Goal: Information Seeking & Learning: Find specific fact

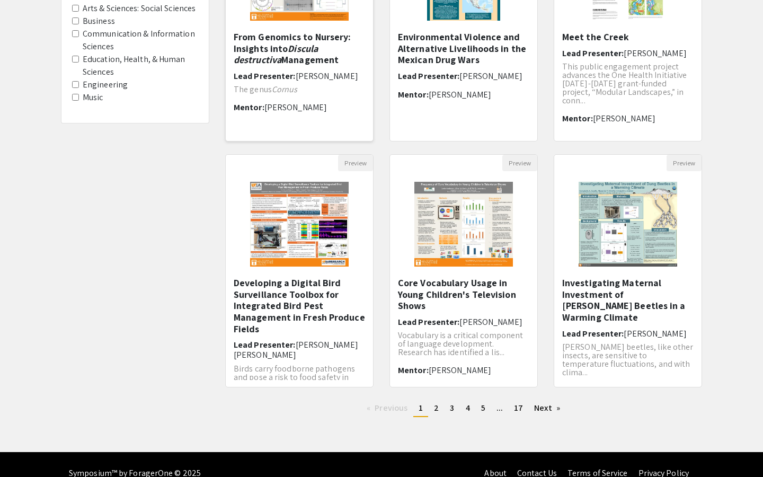
scroll to position [226, 0]
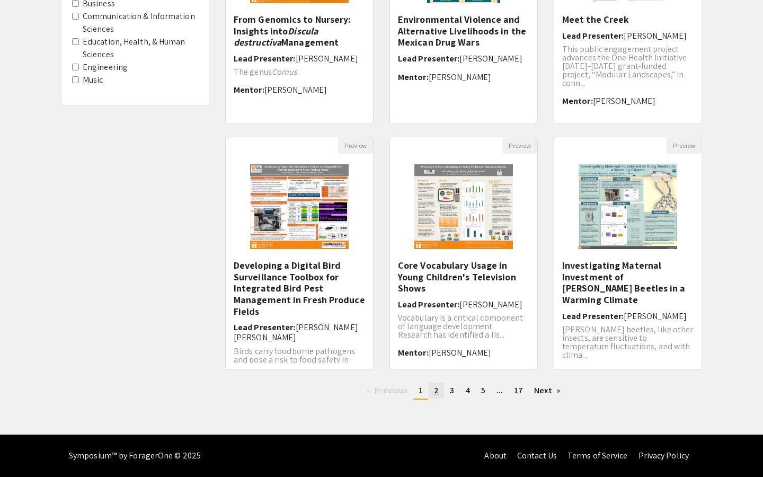
click at [431, 391] on link "page 2" at bounding box center [436, 391] width 15 height 16
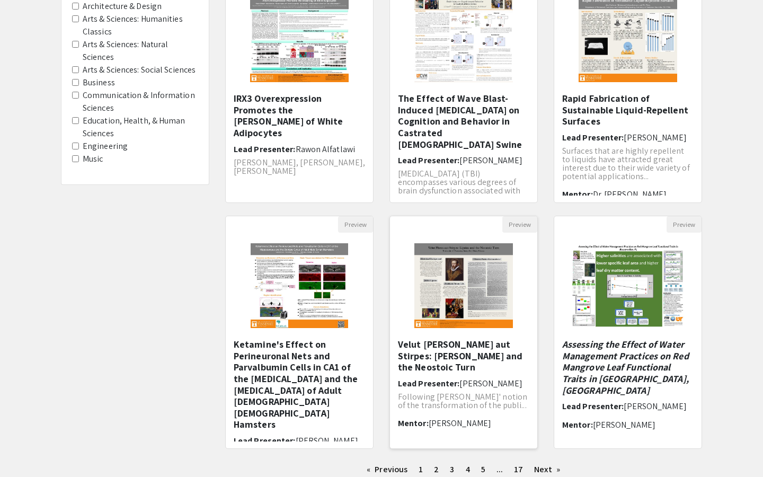
scroll to position [171, 0]
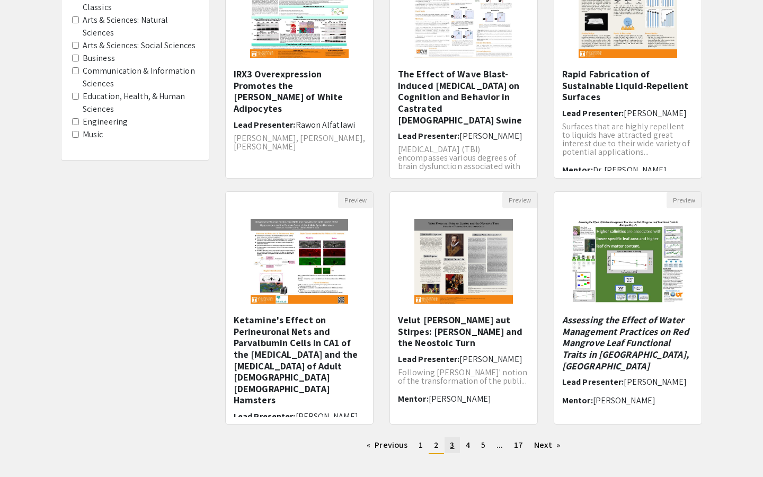
click at [450, 449] on span "3" at bounding box center [452, 444] width 4 height 11
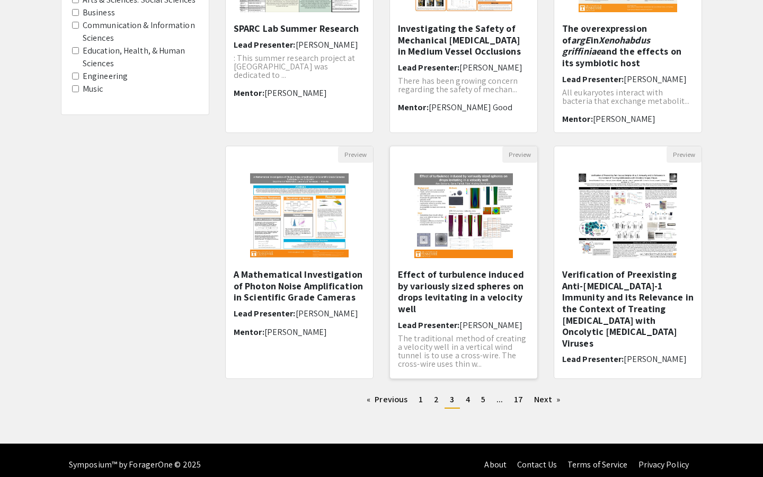
scroll to position [219, 0]
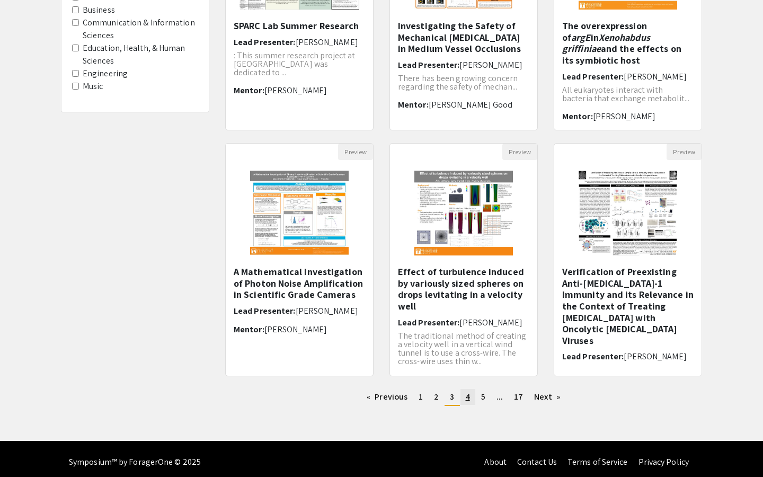
click at [462, 401] on link "page 4" at bounding box center [467, 397] width 15 height 16
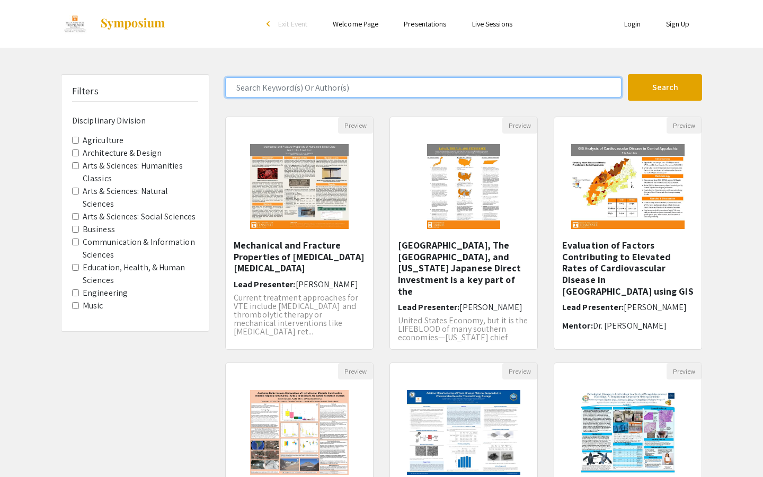
click at [320, 92] on input "Search Keyword(s) Or Author(s)" at bounding box center [423, 87] width 396 height 20
paste input "[PERSON_NAME]"
type input "[PERSON_NAME]"
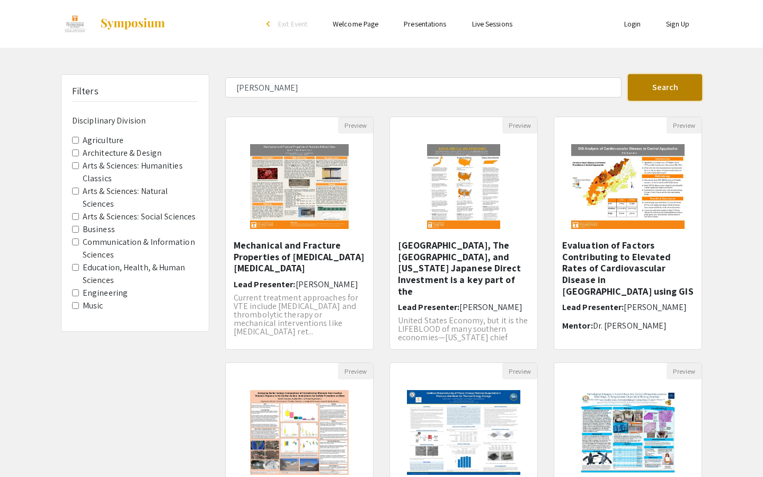
click at [648, 81] on button "Search" at bounding box center [665, 87] width 74 height 26
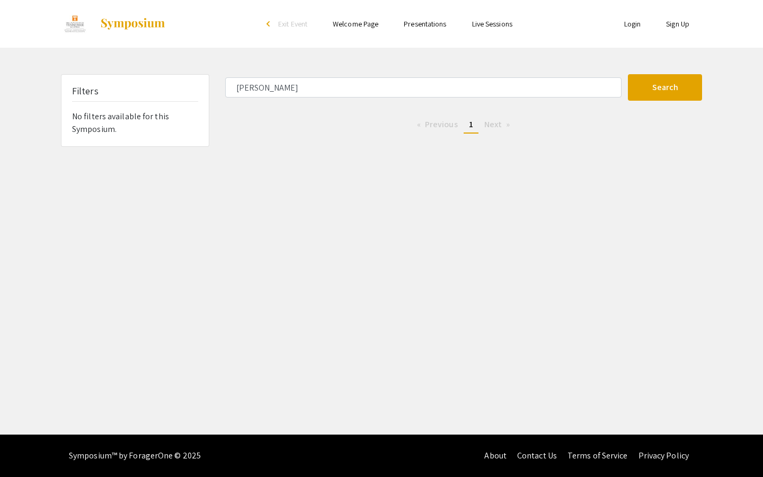
click at [424, 21] on link "Presentations" at bounding box center [425, 24] width 42 height 10
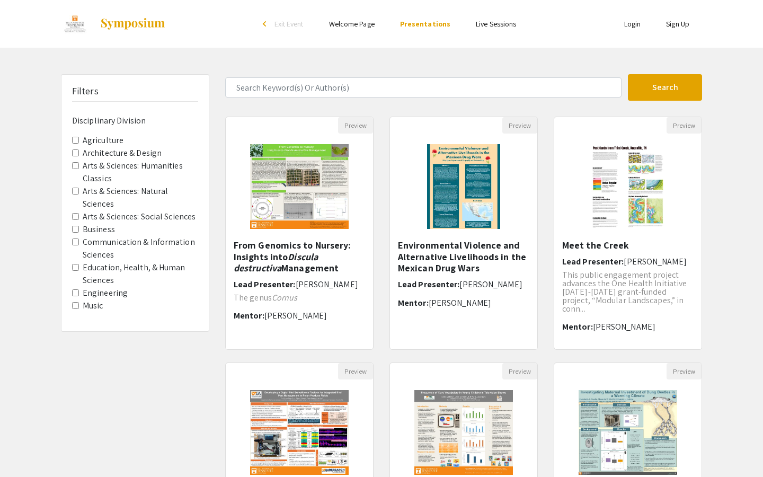
click at [136, 21] on img at bounding box center [133, 23] width 66 height 13
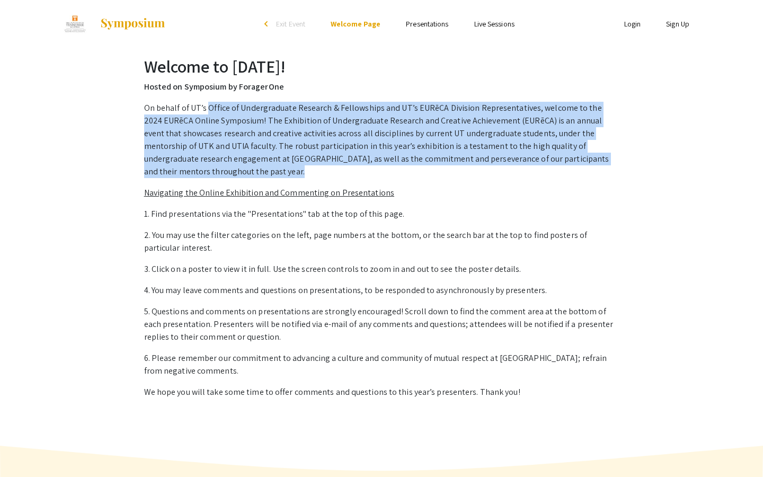
drag, startPoint x: 206, startPoint y: 103, endPoint x: 188, endPoint y: 172, distance: 71.2
click at [188, 172] on div "On behalf of UT’s Office of Undergraduate Research & Fellowships and UT’s EURēC…" at bounding box center [381, 261] width 475 height 318
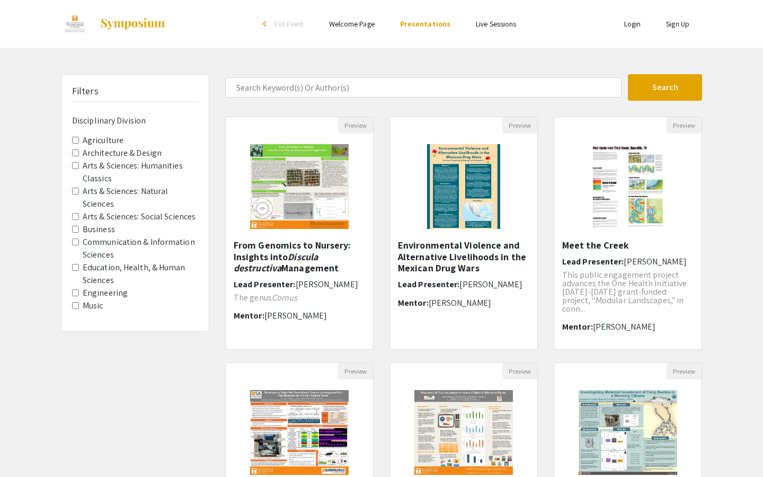
type input "[PERSON_NAME]"
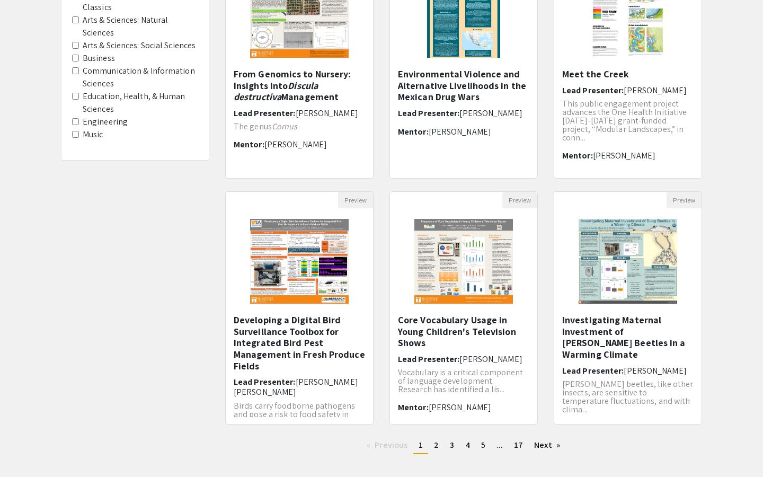
scroll to position [226, 0]
